Goal: Communication & Community: Answer question/provide support

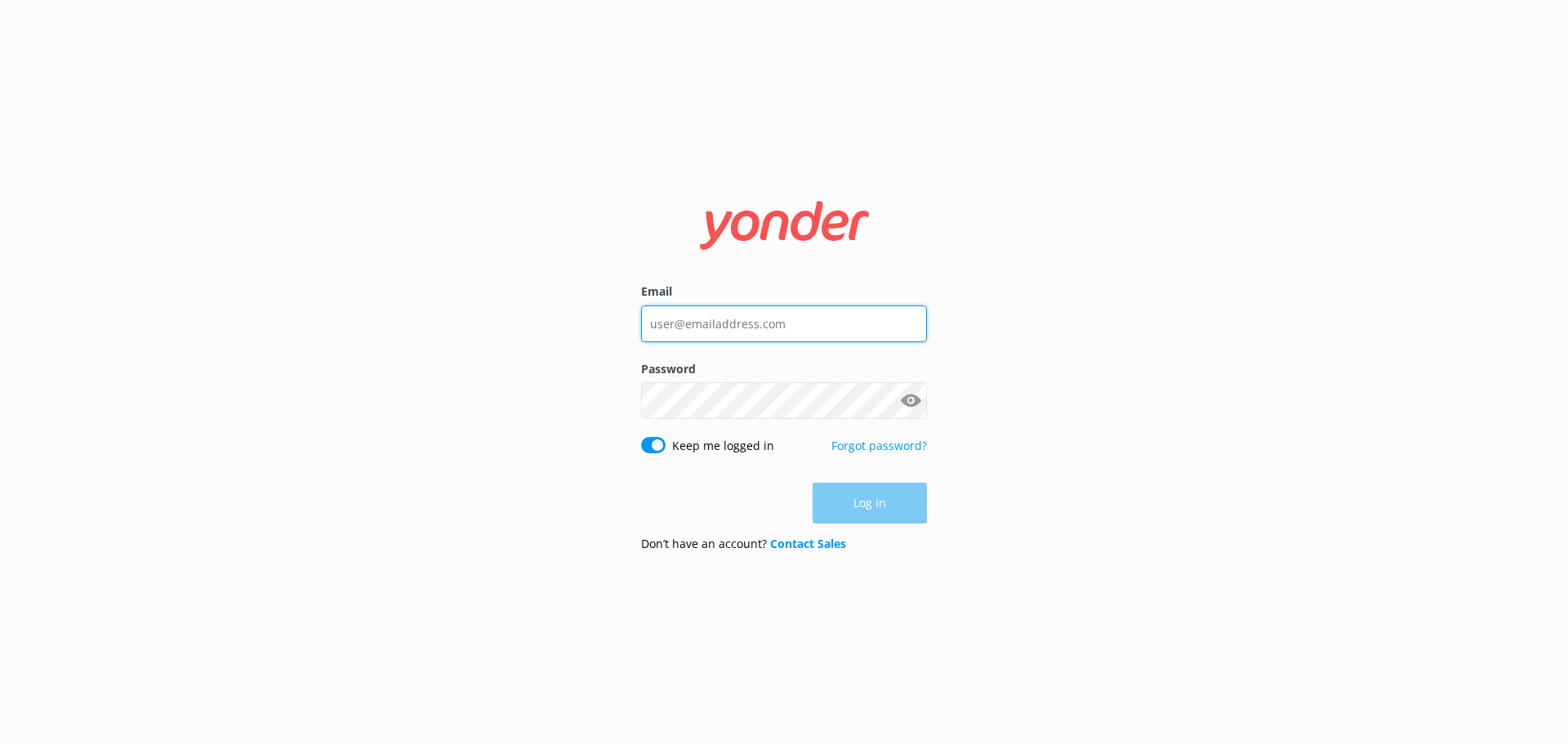
type input "[EMAIL_ADDRESS][DOMAIN_NAME]"
click at [870, 513] on div "Log in" at bounding box center [784, 503] width 286 height 41
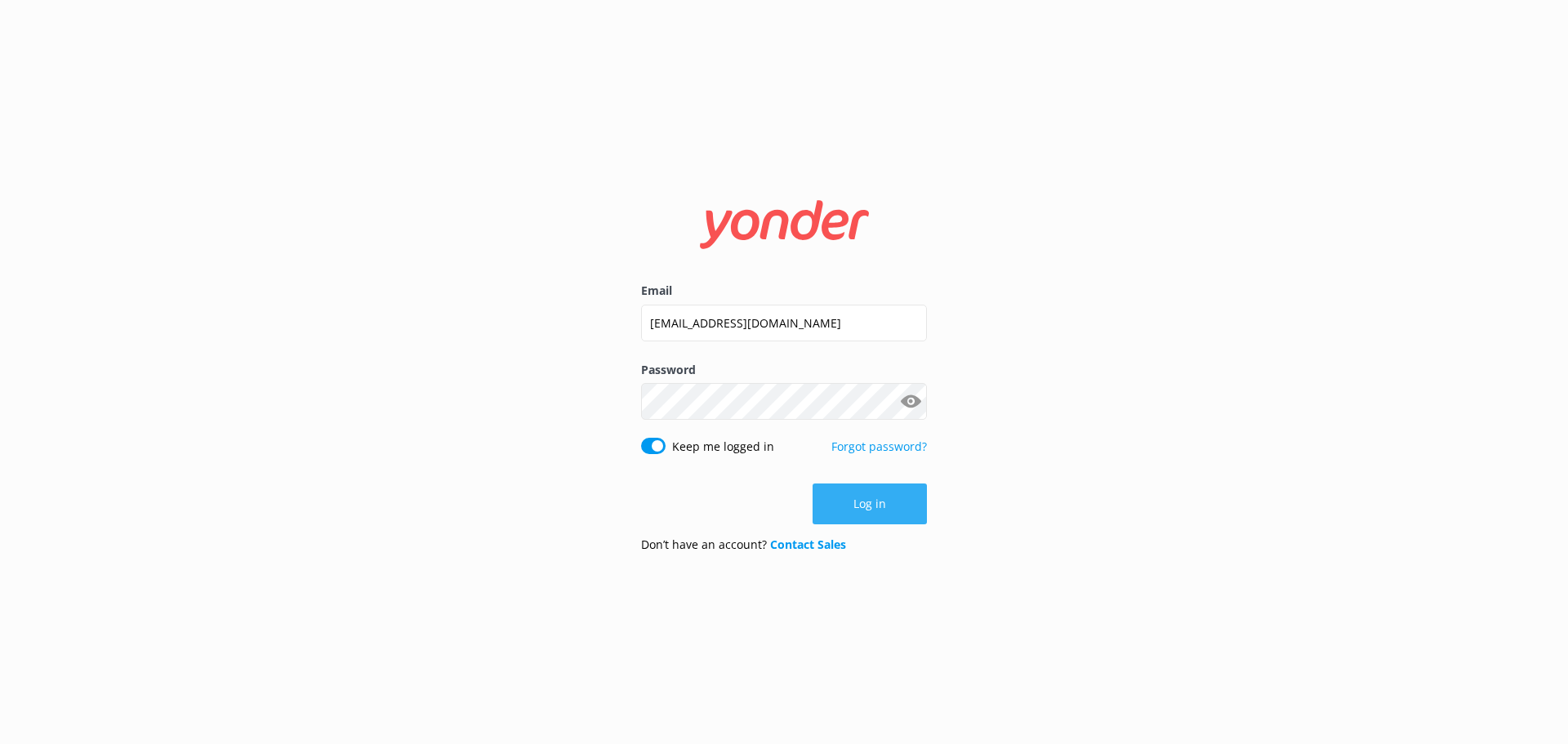
click at [872, 513] on button "Log in" at bounding box center [869, 504] width 114 height 41
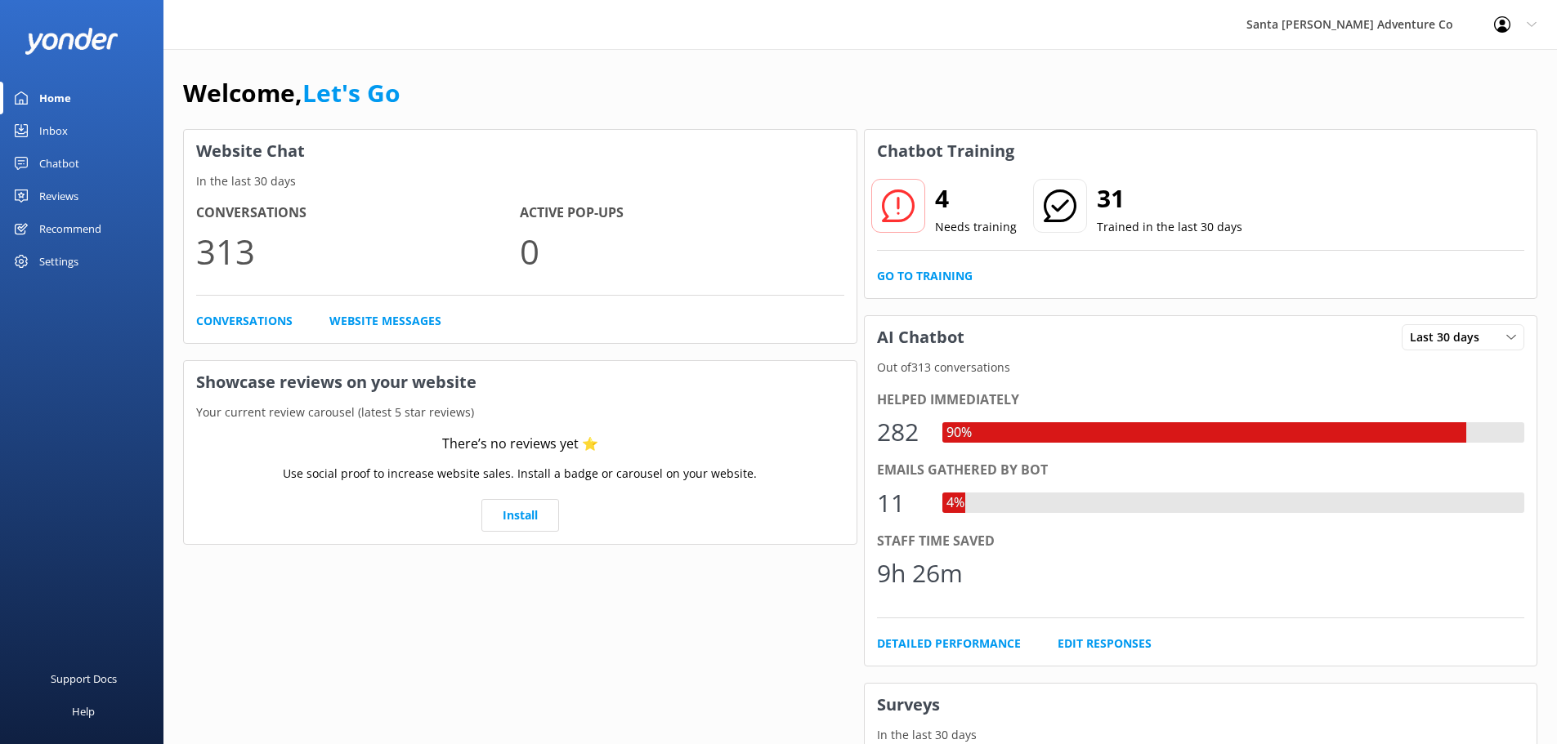
click at [67, 123] on div "Inbox" at bounding box center [53, 130] width 29 height 33
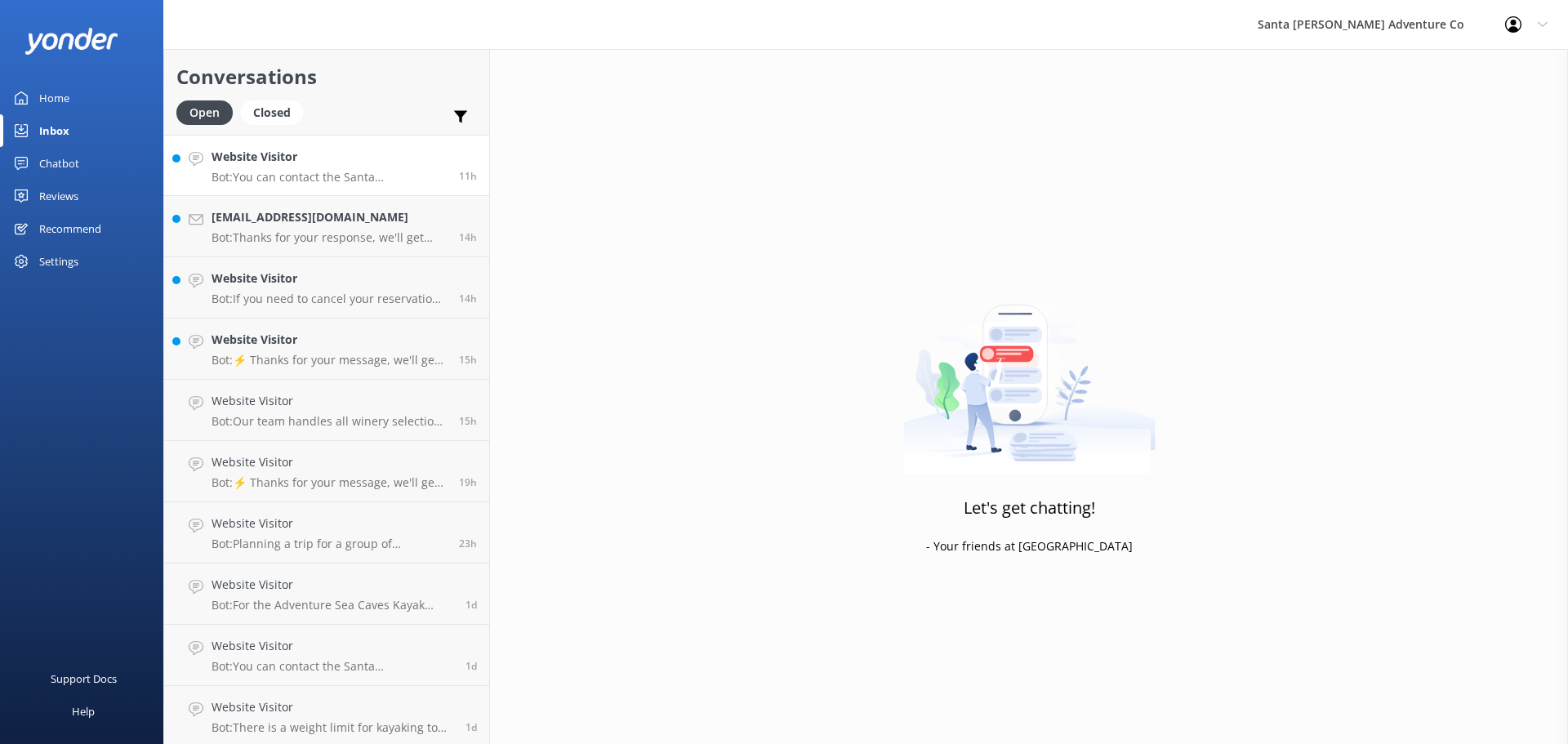
click at [259, 189] on link "Website Visitor Bot: You can contact the Santa [PERSON_NAME] Adventure Co. team…" at bounding box center [326, 165] width 325 height 61
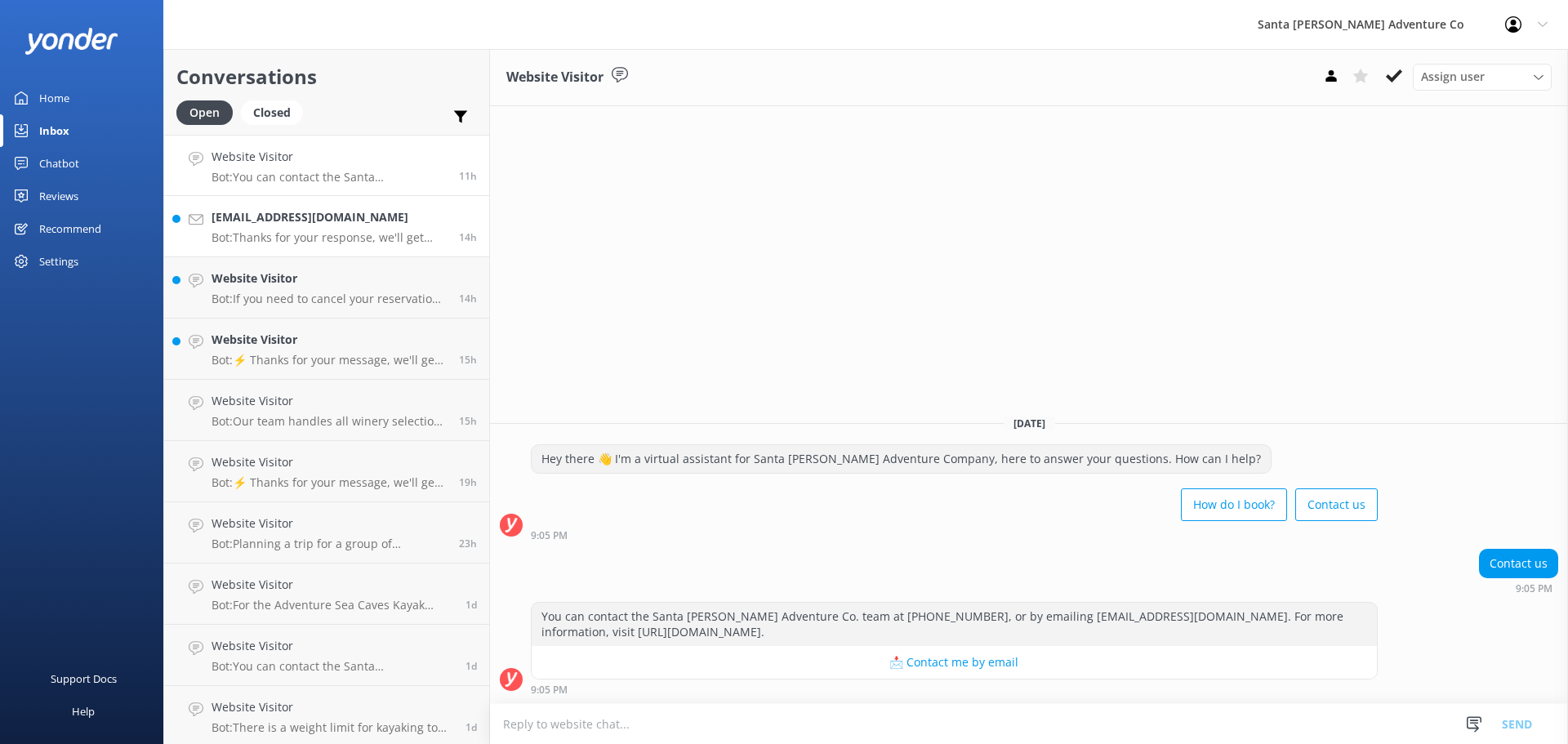
click at [263, 247] on link "[EMAIL_ADDRESS][DOMAIN_NAME] Bot: Thanks for your response, we'll get back to y…" at bounding box center [326, 226] width 325 height 61
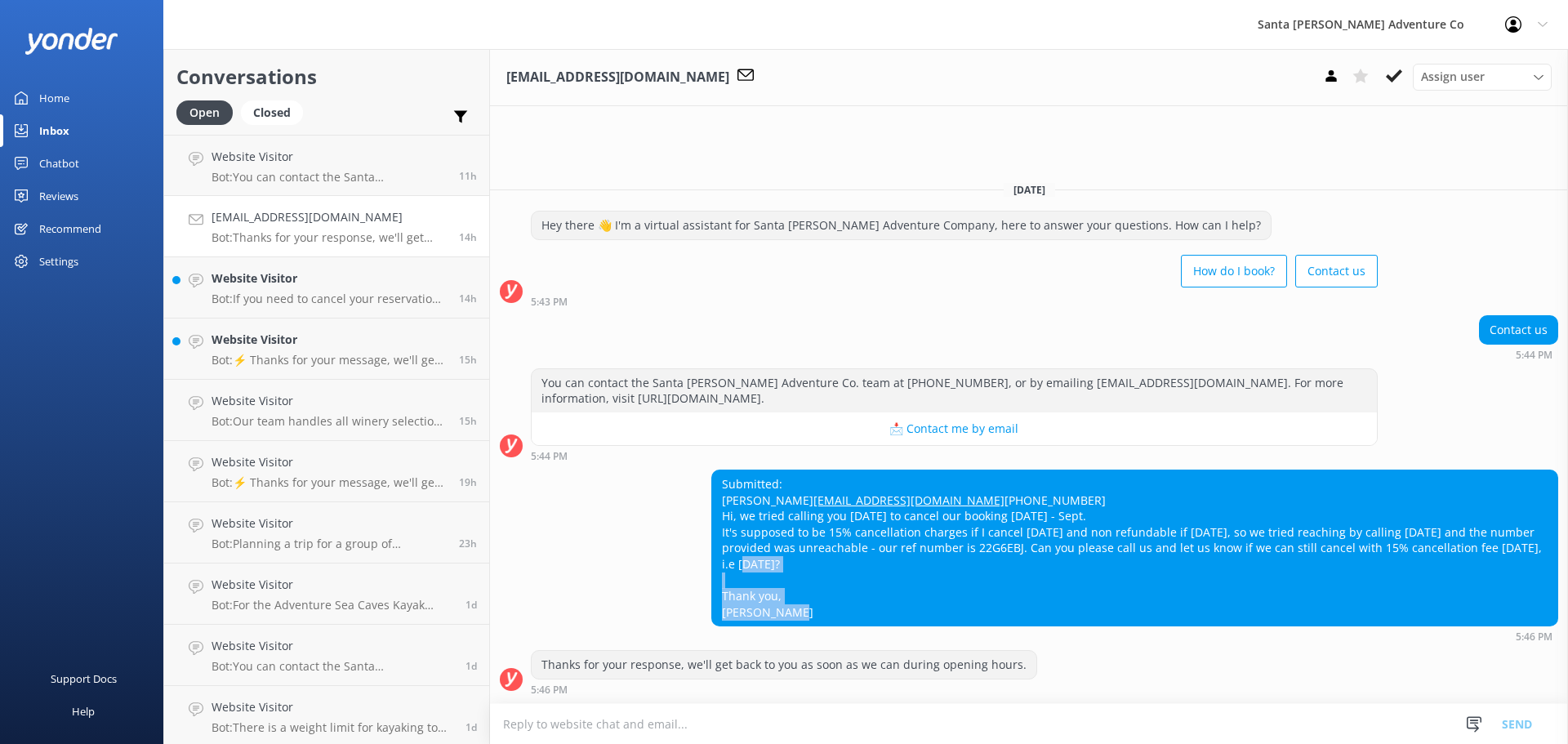
drag, startPoint x: 897, startPoint y: 620, endPoint x: 491, endPoint y: 525, distance: 417.0
click at [500, 531] on div "Submitted: [PERSON_NAME] [EMAIL_ADDRESS][DOMAIN_NAME] [PHONE_NUMBER] Hi, we tri…" at bounding box center [1028, 556] width 1078 height 172
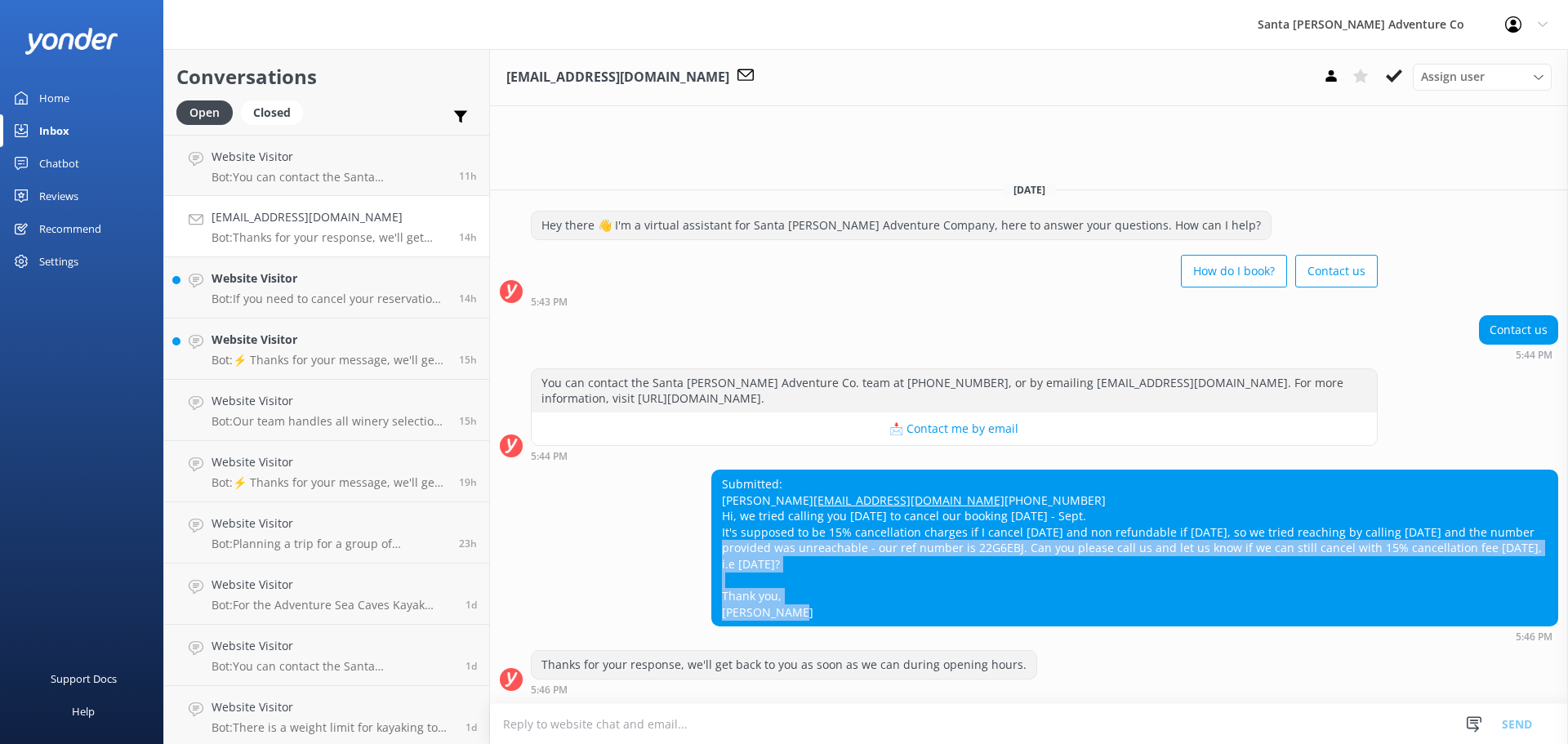
click at [583, 561] on div "Submitted: [PERSON_NAME] [EMAIL_ADDRESS][DOMAIN_NAME] [PHONE_NUMBER] Hi, we tri…" at bounding box center [1028, 556] width 1078 height 172
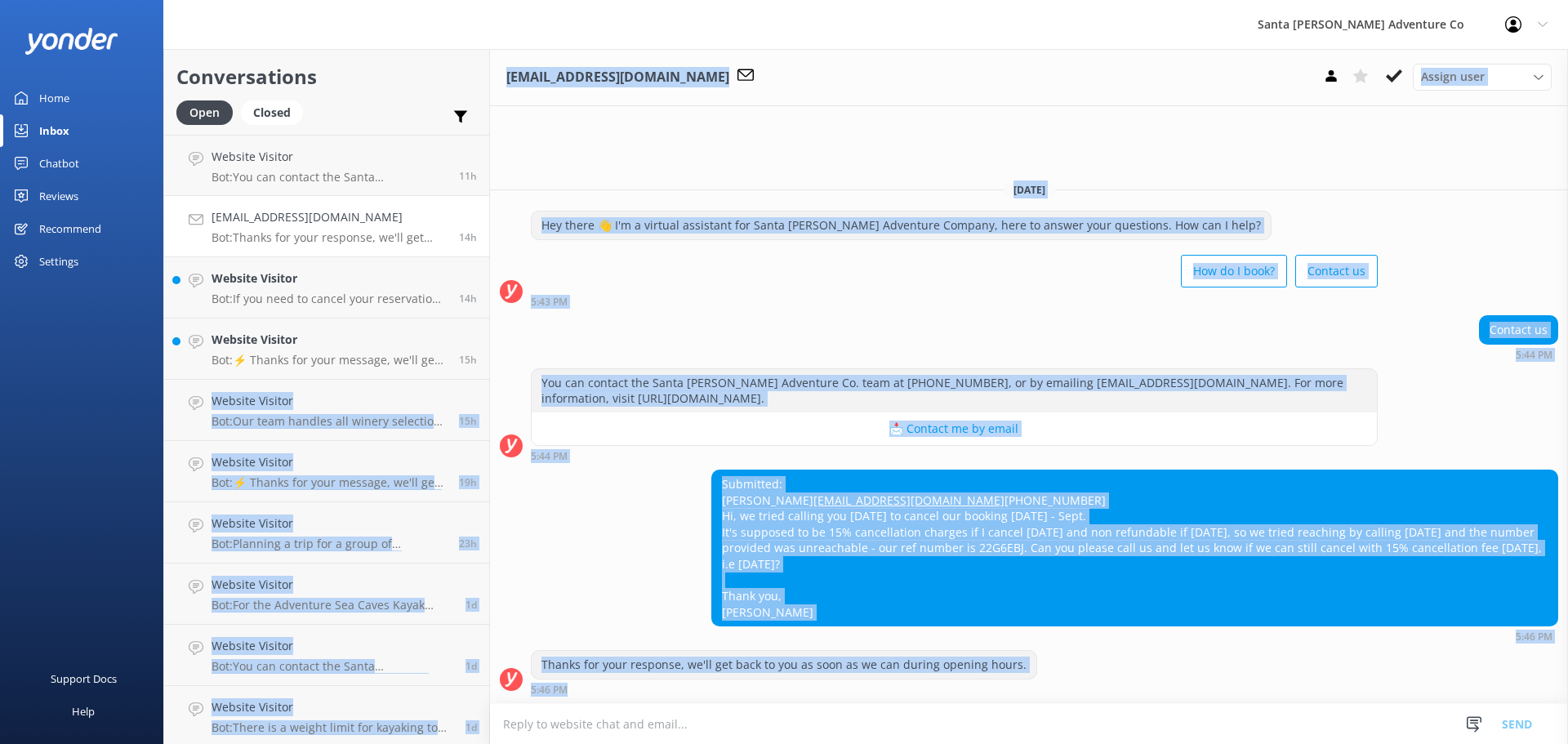
drag, startPoint x: 1114, startPoint y: 695, endPoint x: 477, endPoint y: 378, distance: 711.5
click at [477, 378] on div "Conversations Open Closed Important Assigned to me Unassigned Website Visitor B…" at bounding box center [864, 396] width 1404 height 695
click at [542, 470] on div "Submitted: [PERSON_NAME] [EMAIL_ADDRESS][DOMAIN_NAME] [PHONE_NUMBER] Hi, we tri…" at bounding box center [1028, 556] width 1078 height 172
drag, startPoint x: 1127, startPoint y: 702, endPoint x: 437, endPoint y: 386, distance: 758.9
click at [437, 386] on div "Conversations Open Closed Important Assigned to me Unassigned Website Visitor B…" at bounding box center [864, 396] width 1404 height 695
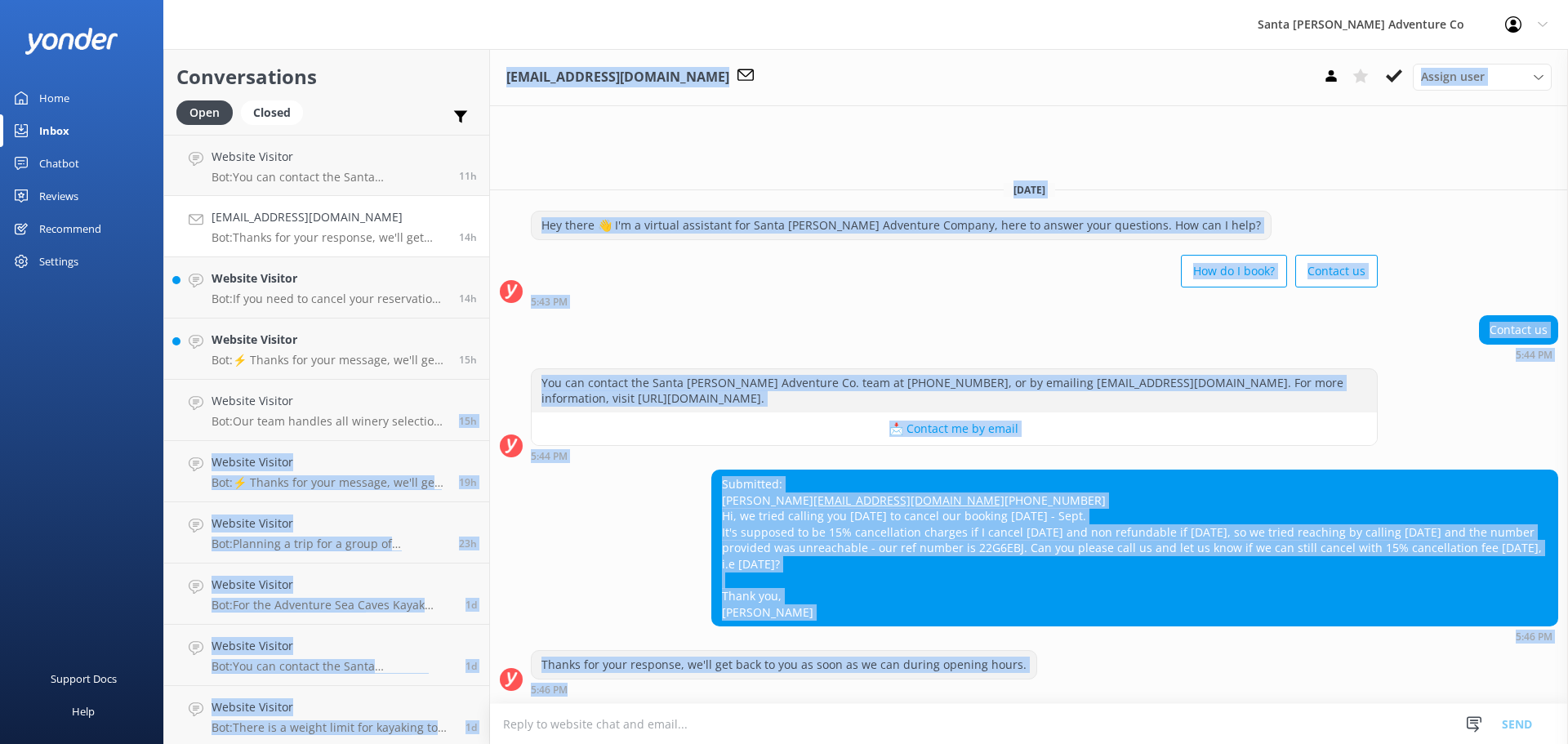
click at [558, 489] on div "Submitted: [PERSON_NAME] [EMAIL_ADDRESS][DOMAIN_NAME] [PHONE_NUMBER] Hi, we tri…" at bounding box center [1028, 556] width 1078 height 172
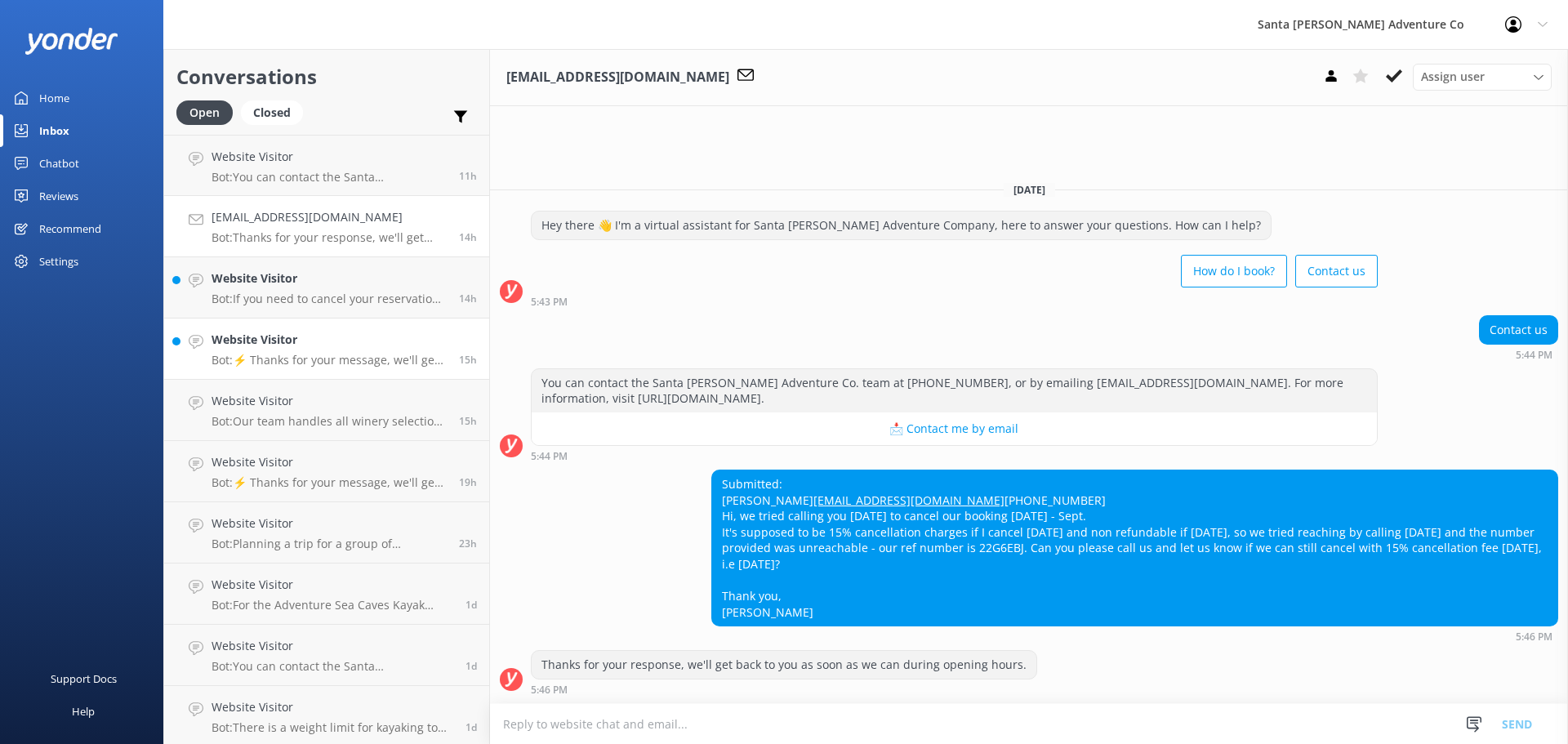
click at [204, 336] on link "Website Visitor Bot: ⚡ Thanks for your message, we'll get back to you as soon a…" at bounding box center [326, 349] width 325 height 61
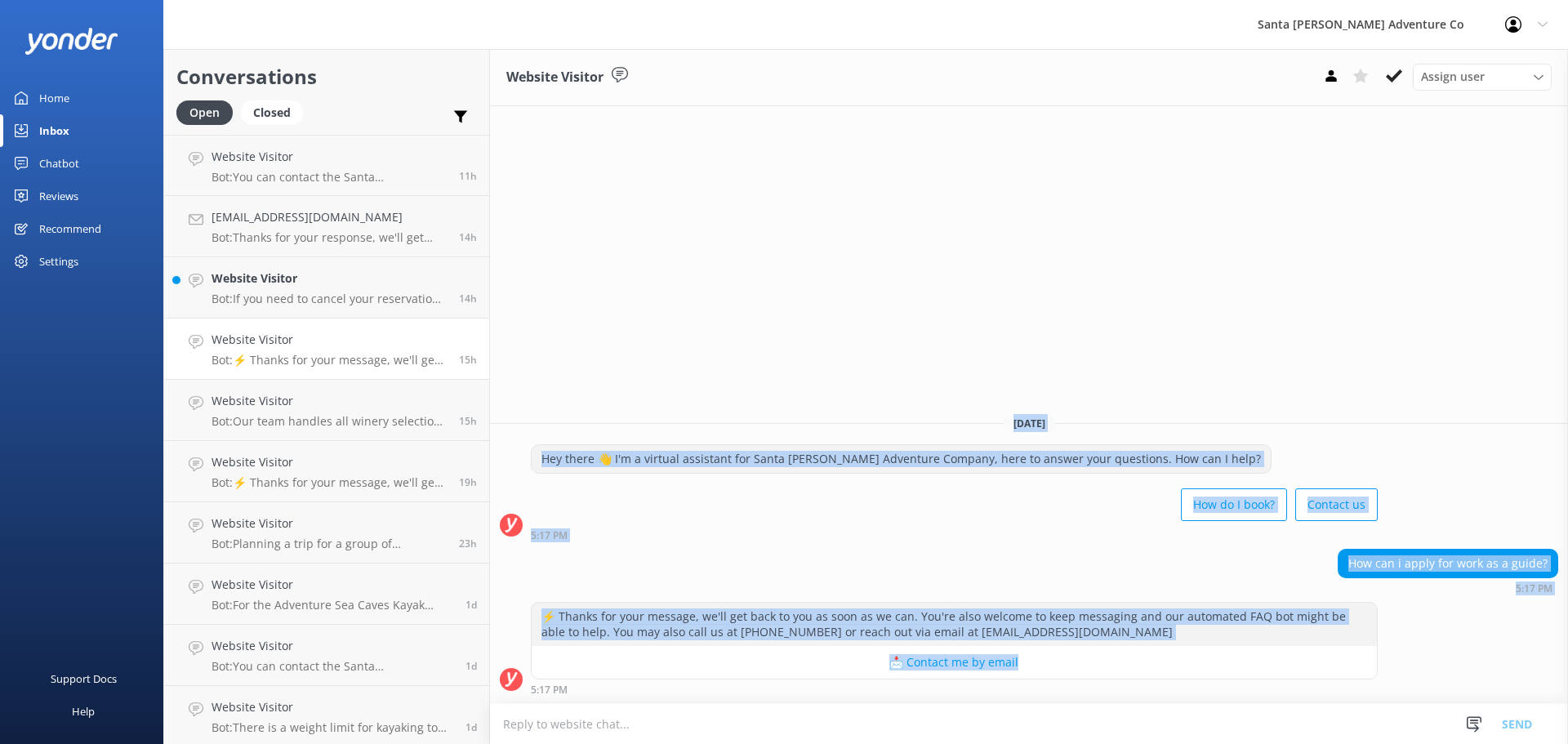
drag, startPoint x: 1438, startPoint y: 670, endPoint x: 494, endPoint y: 358, distance: 994.2
click at [494, 358] on div "Website Visitor Assign user Will [PERSON_NAME] [PERSON_NAME] Let's Go Gabe [DAT…" at bounding box center [1028, 396] width 1078 height 695
click at [634, 487] on div "How do I book? Contact us" at bounding box center [953, 507] width 846 height 46
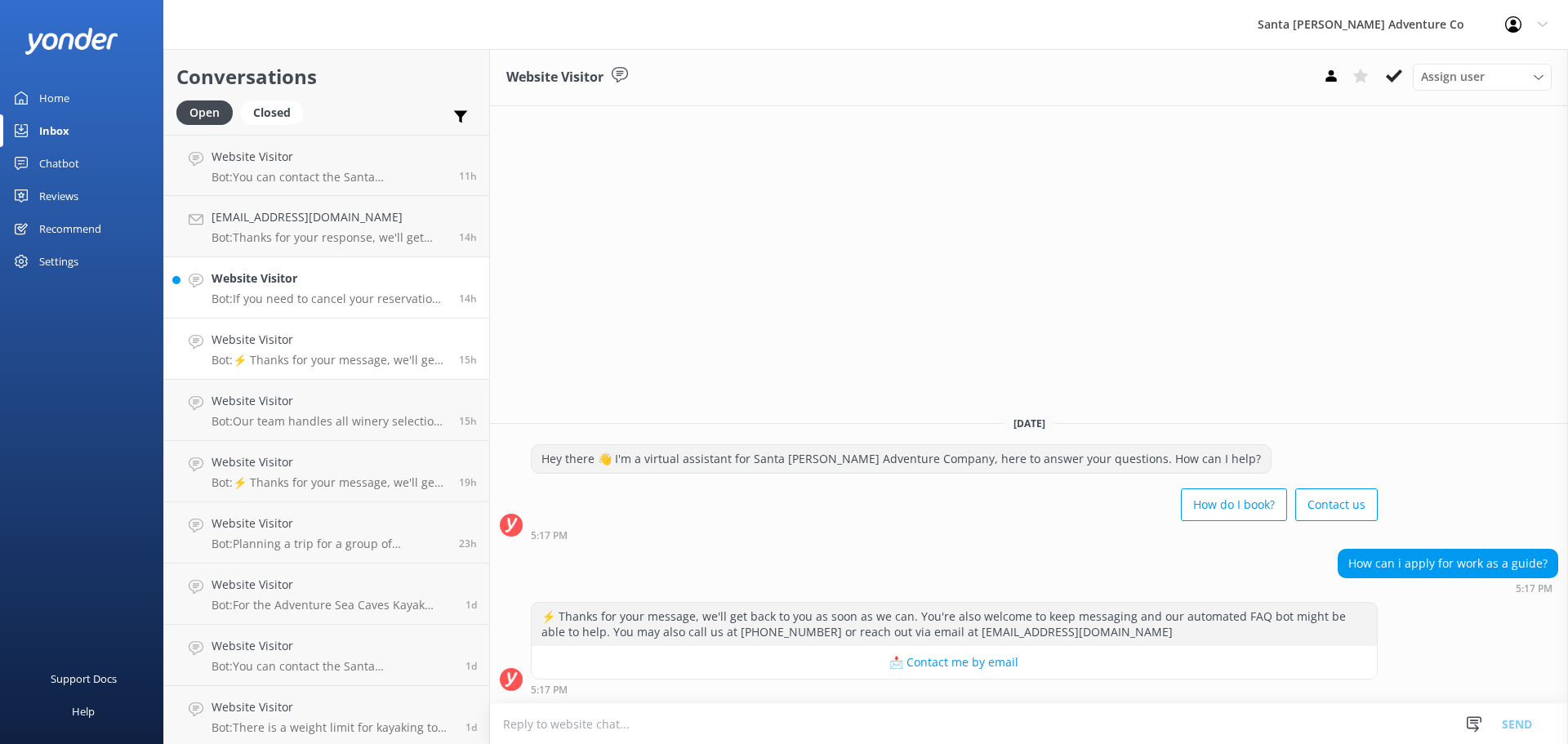
click at [235, 292] on p "Bot: If you need to cancel your reservation, please contact the Santa [PERSON_N…" at bounding box center [329, 299] width 235 height 15
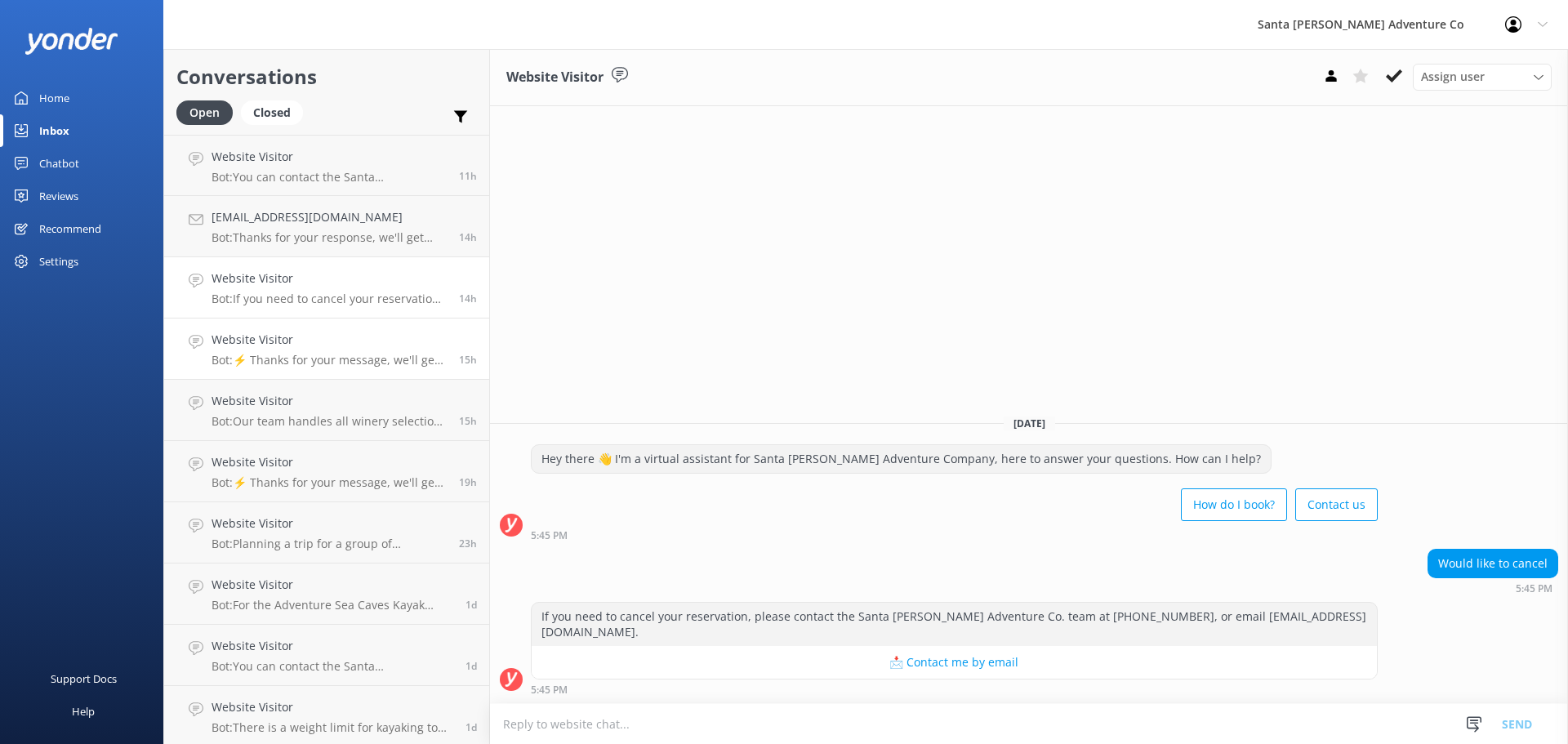
click at [290, 361] on p "Bot: ⚡ Thanks for your message, we'll get back to you as soon as we can. You're…" at bounding box center [329, 360] width 235 height 15
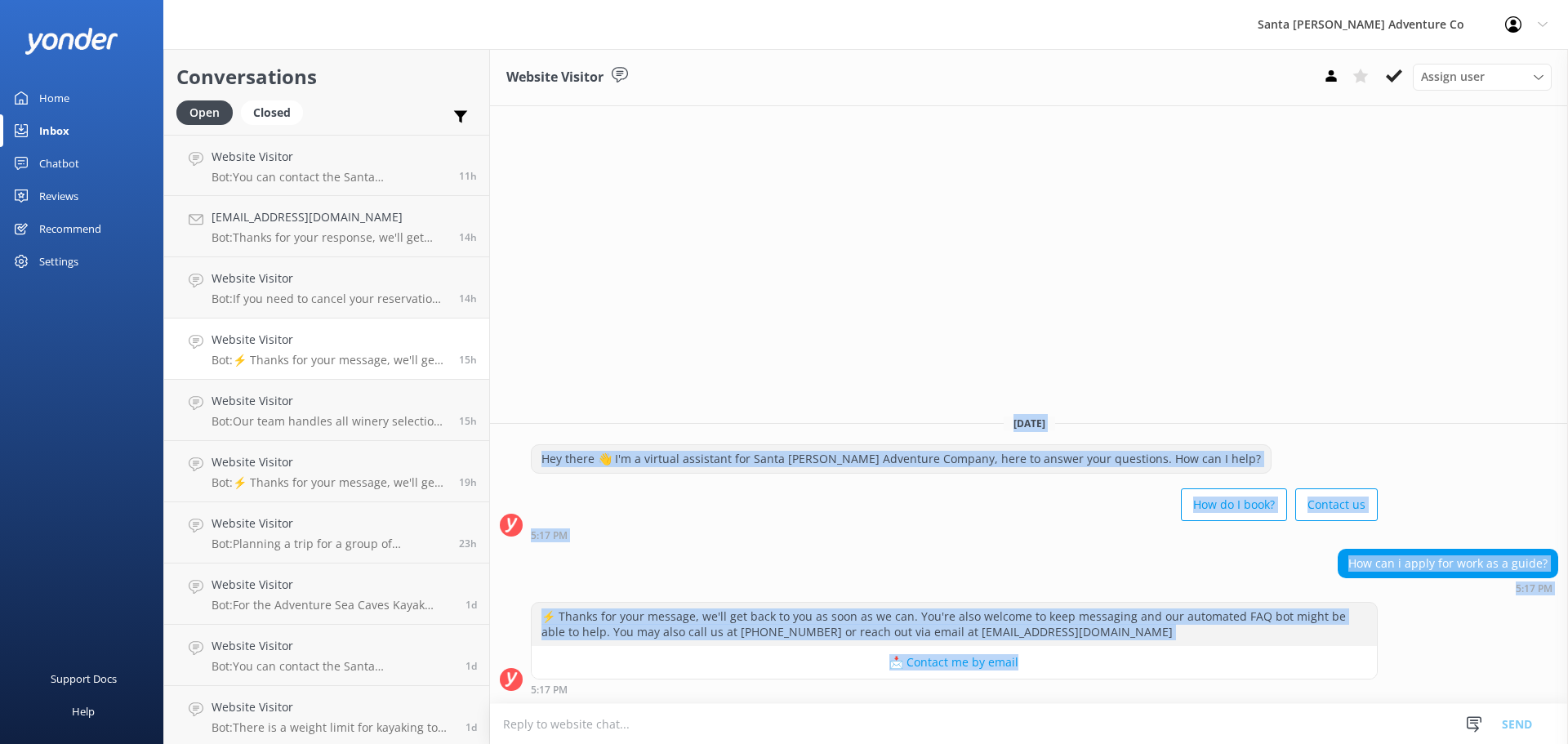
drag, startPoint x: 1395, startPoint y: 664, endPoint x: 634, endPoint y: 384, distance: 810.9
click at [634, 384] on div "Website Visitor Assign user Will [PERSON_NAME] [PERSON_NAME] Let's Go Gabe [DAT…" at bounding box center [1028, 396] width 1078 height 695
click at [659, 381] on div "Website Visitor Assign user Will [PERSON_NAME] [PERSON_NAME] Let's Go Gabe [DAT…" at bounding box center [1028, 396] width 1078 height 695
drag, startPoint x: 1393, startPoint y: 672, endPoint x: 516, endPoint y: 320, distance: 945.0
click at [516, 320] on div "Website Visitor Assign user Will [PERSON_NAME] [PERSON_NAME] Let's Go Gabe [DAT…" at bounding box center [1028, 396] width 1078 height 695
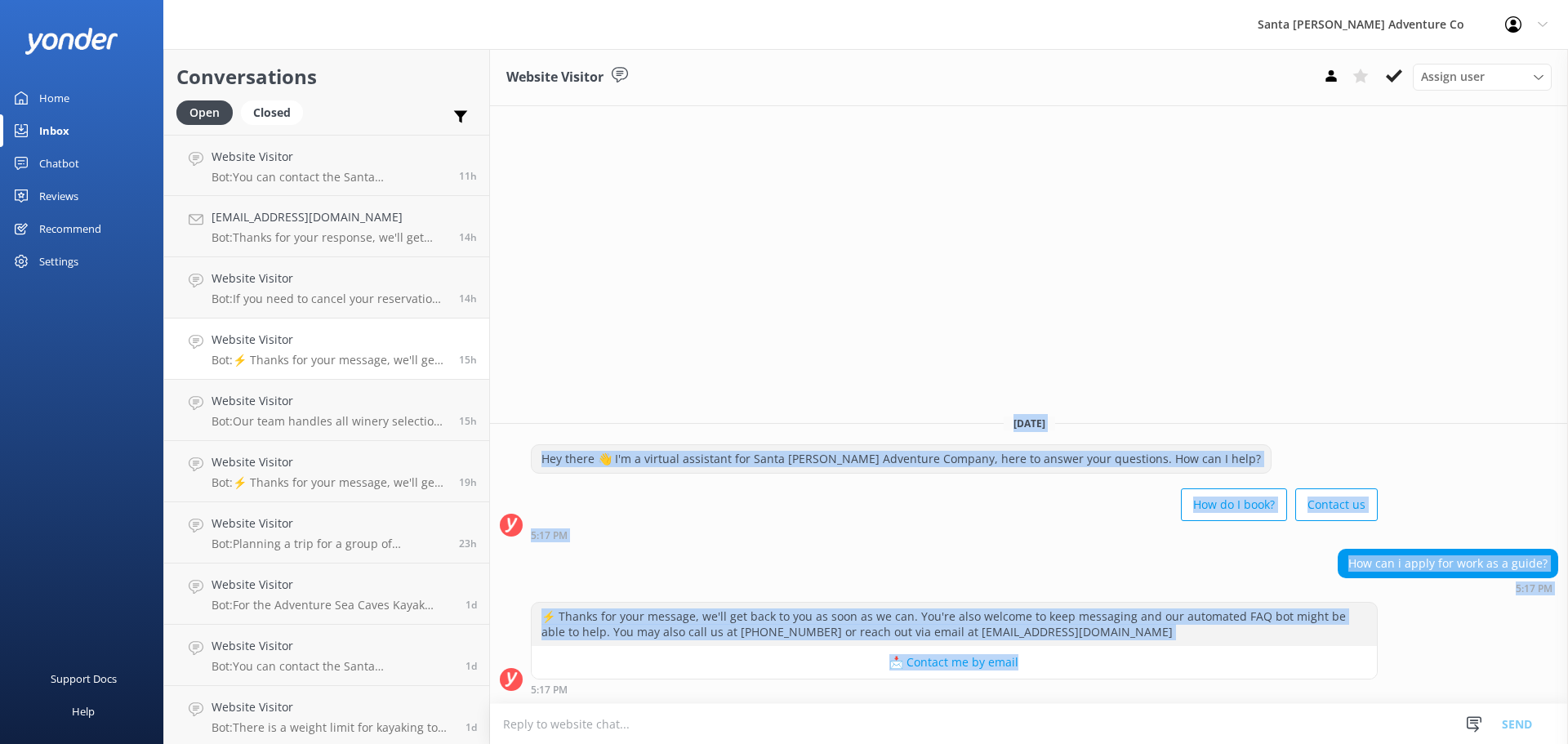
click at [668, 374] on div "Website Visitor Assign user Will [PERSON_NAME] [PERSON_NAME] Let's Go Gabe [DAT…" at bounding box center [1028, 396] width 1078 height 695
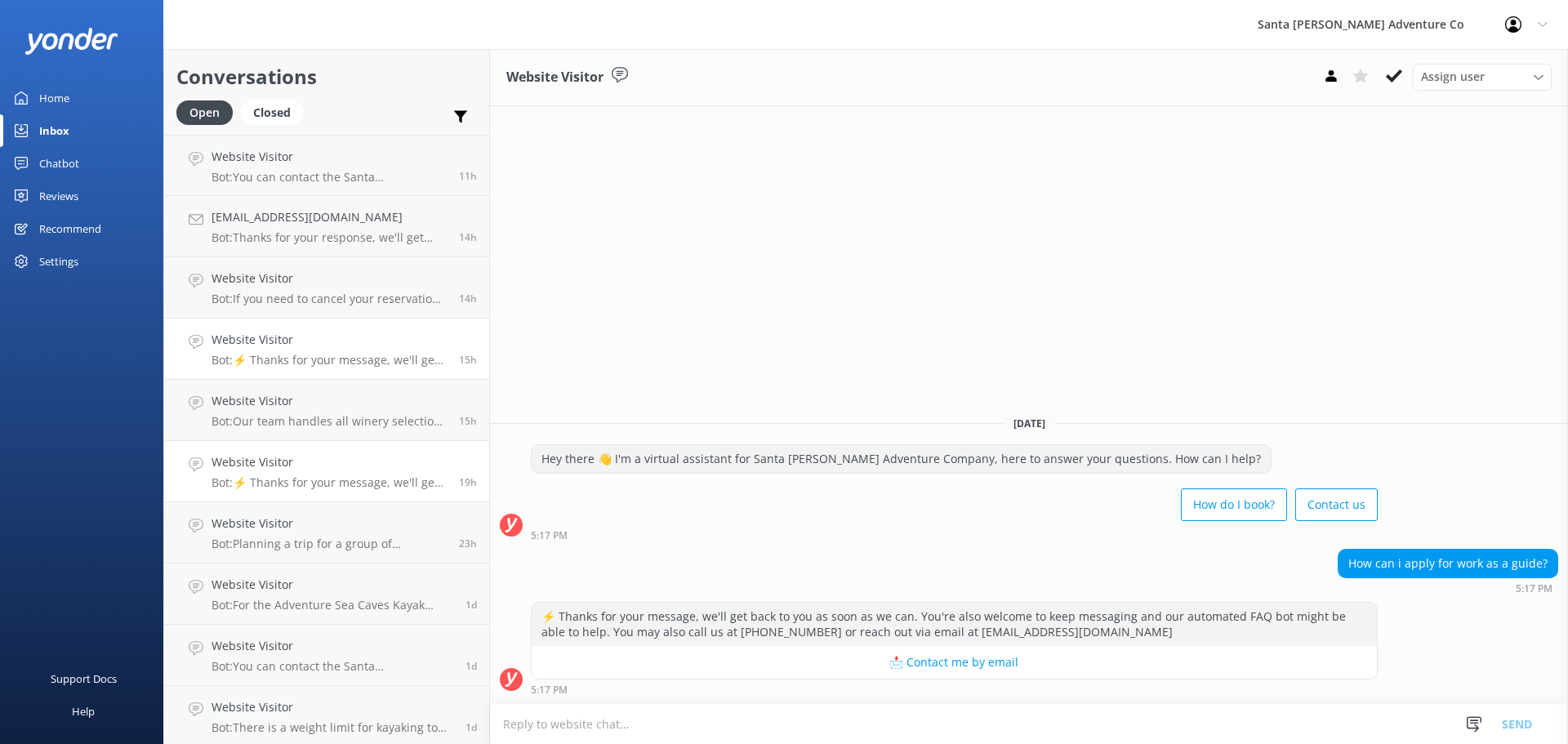
click at [261, 474] on div "Website Visitor Bot: ⚡ Thanks for your message, we'll get back to you as soon a…" at bounding box center [329, 472] width 235 height 36
click at [268, 220] on h4 "[EMAIL_ADDRESS][DOMAIN_NAME]" at bounding box center [329, 217] width 235 height 18
